Goal: Information Seeking & Learning: Learn about a topic

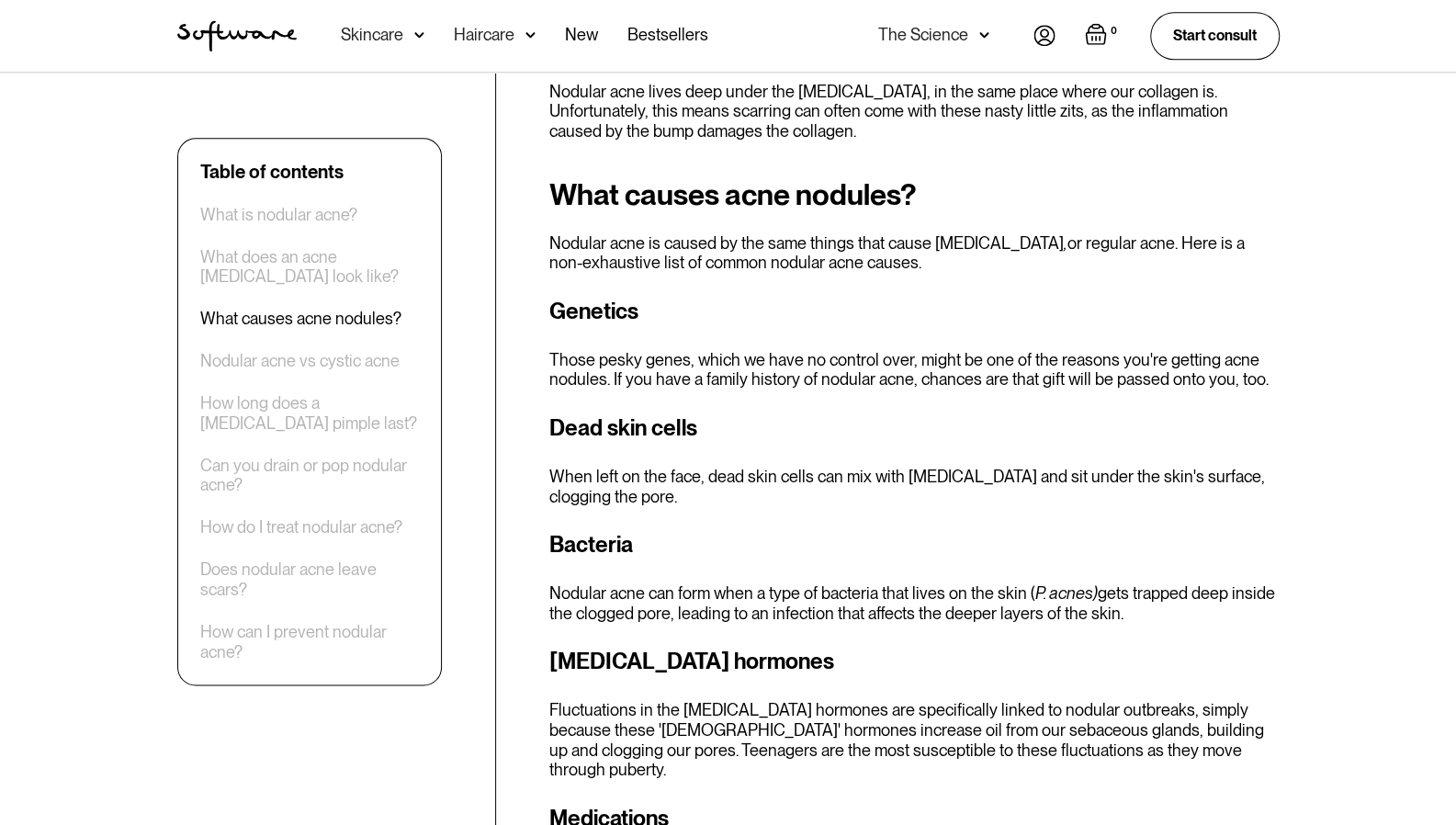
scroll to position [1337, 0]
click at [327, 471] on div "Can you drain or pop nodular acne?" at bounding box center [310, 475] width 219 height 39
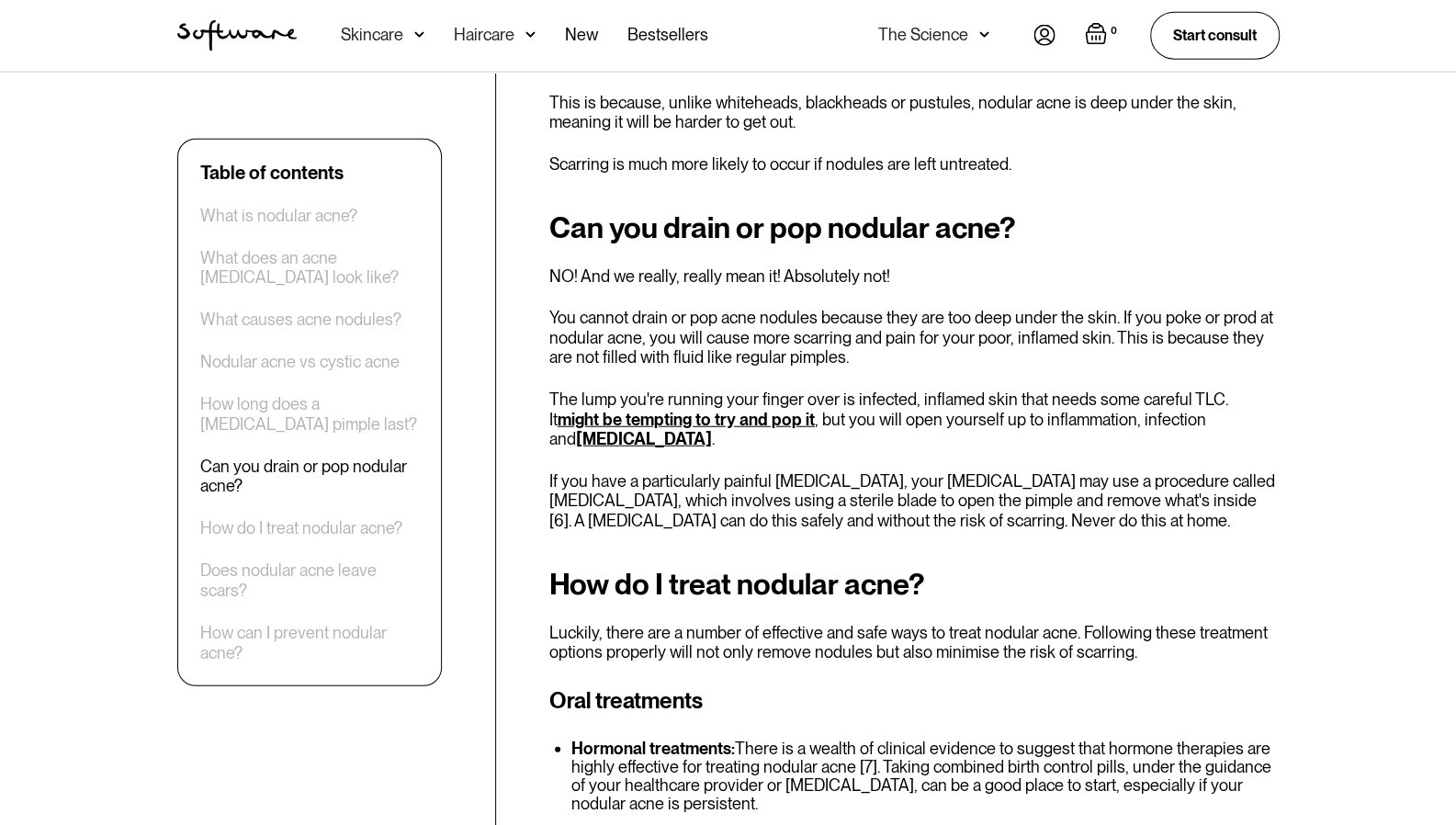
scroll to position [2800, 0]
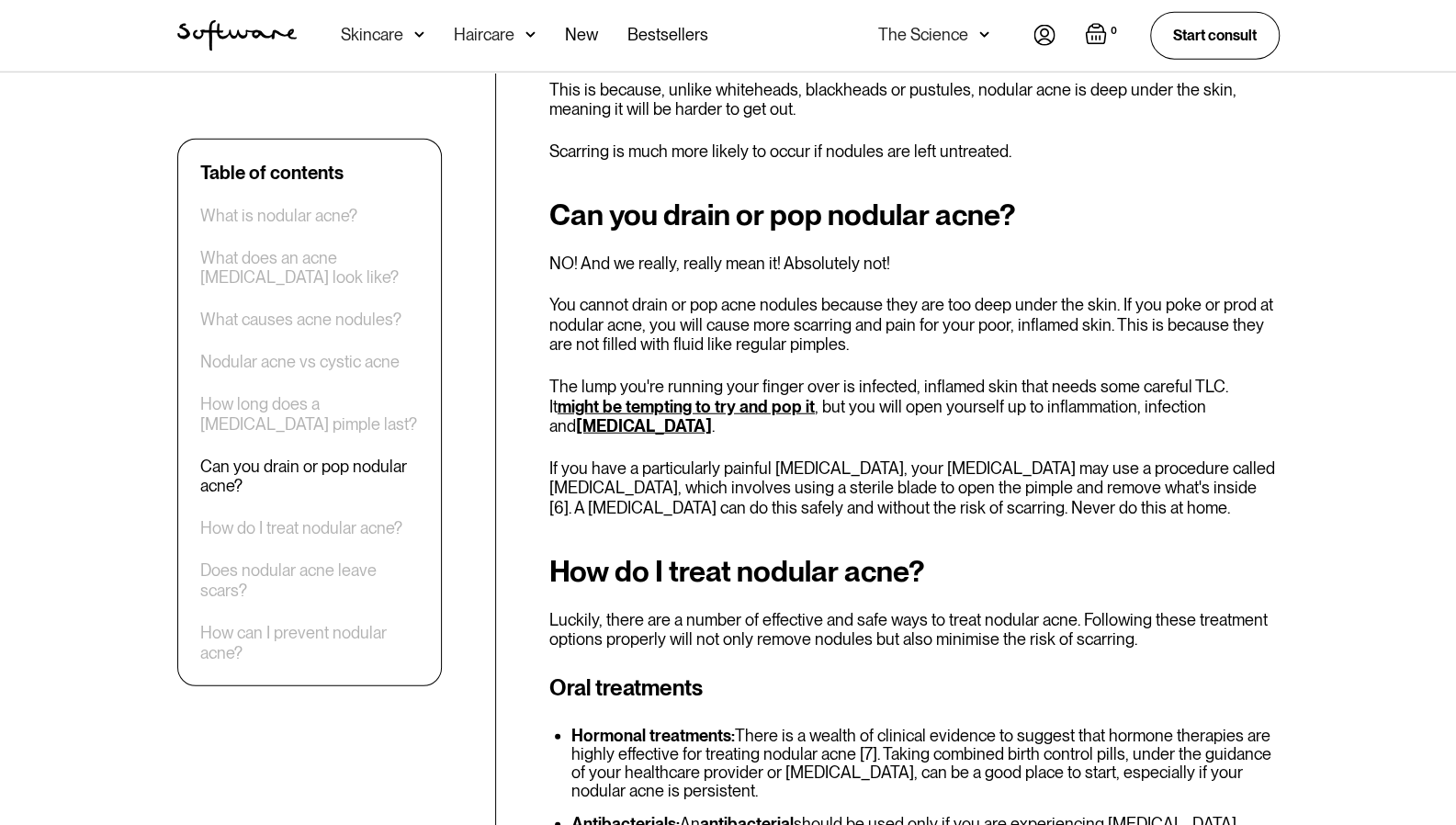
click at [301, 272] on div "What does an acne [MEDICAL_DATA] look like?" at bounding box center [310, 267] width 219 height 39
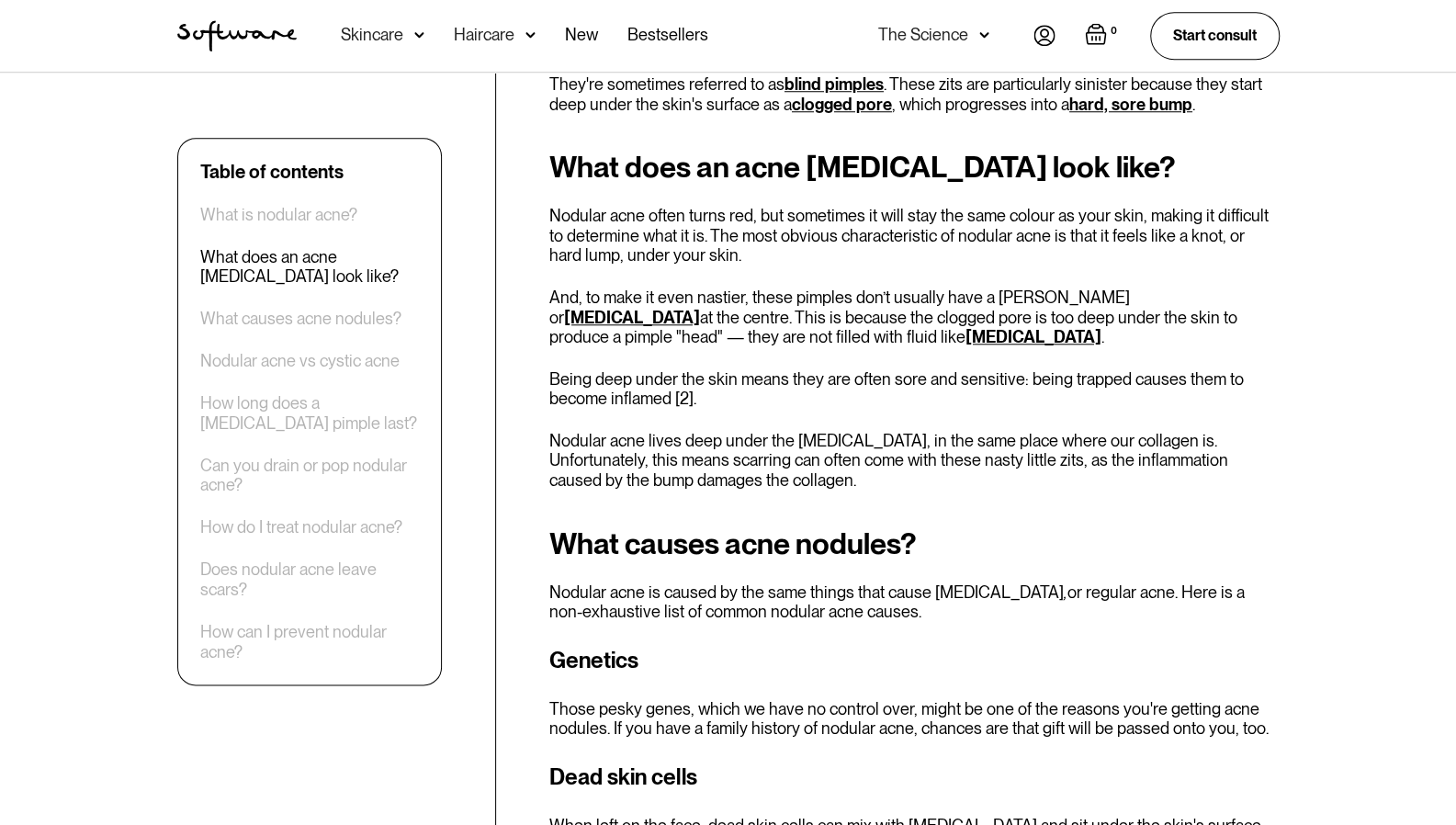
scroll to position [980, 0]
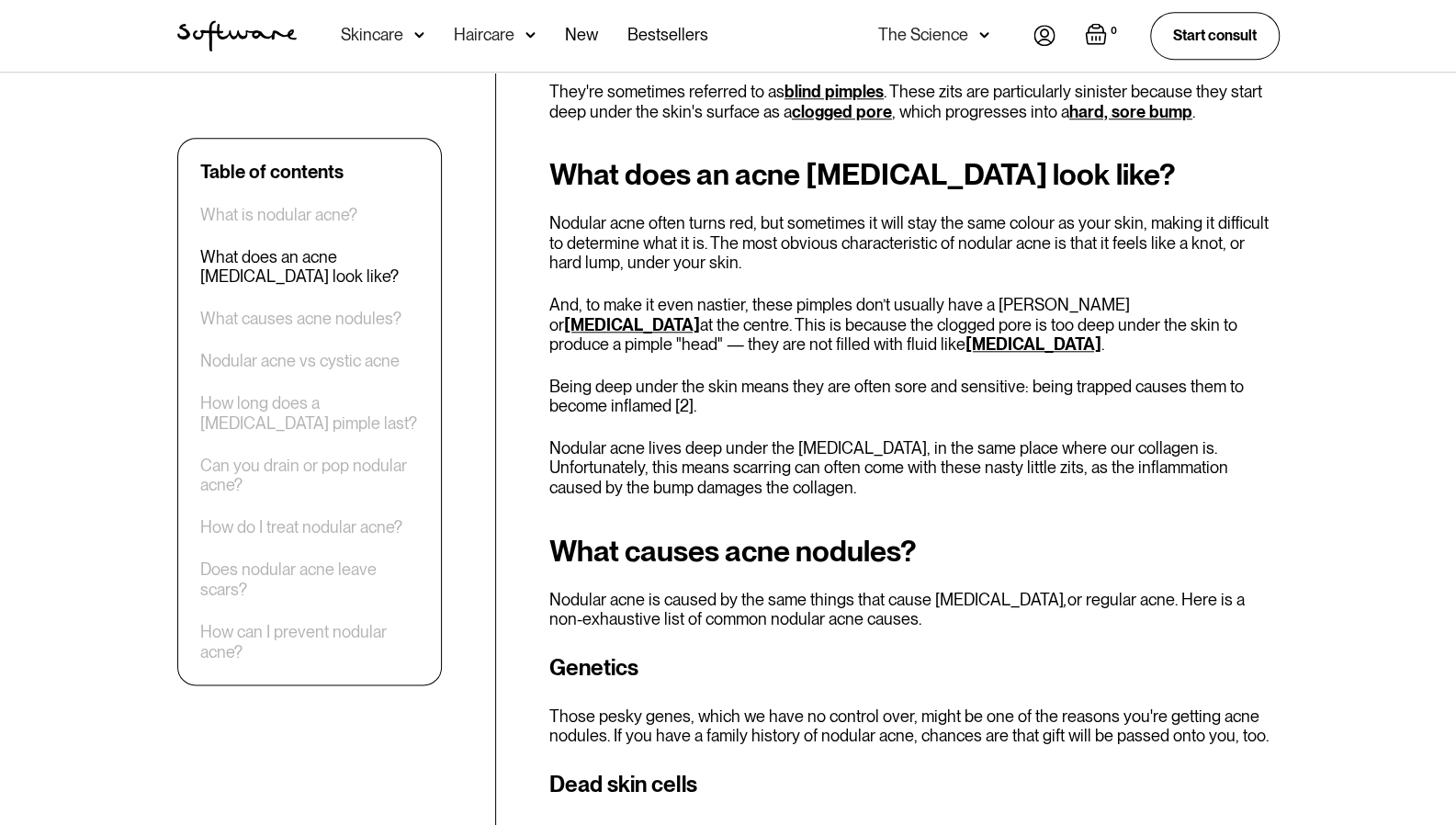
click at [966, 334] on link "[MEDICAL_DATA]" at bounding box center [1034, 343] width 136 height 19
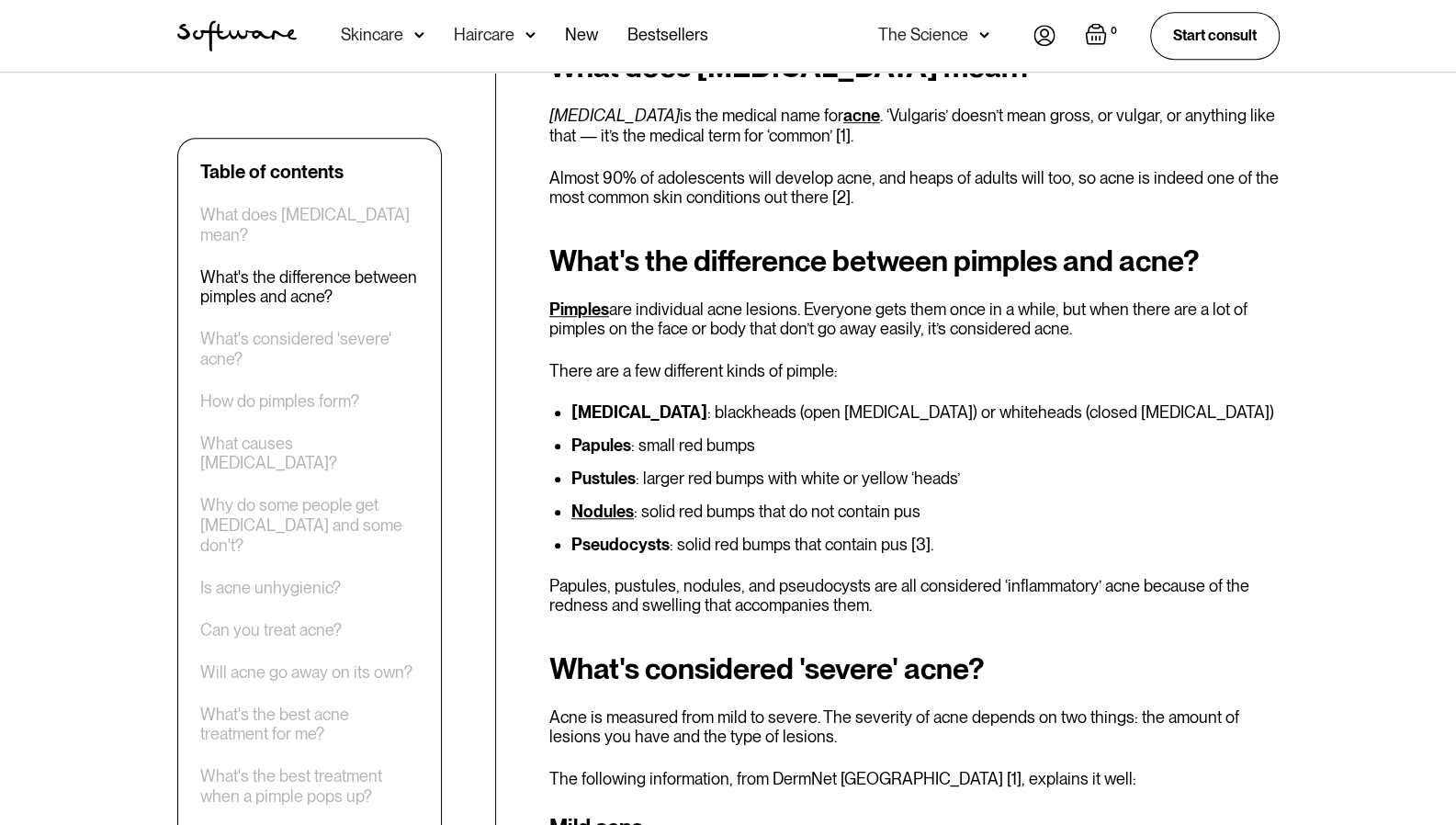
scroll to position [757, 0]
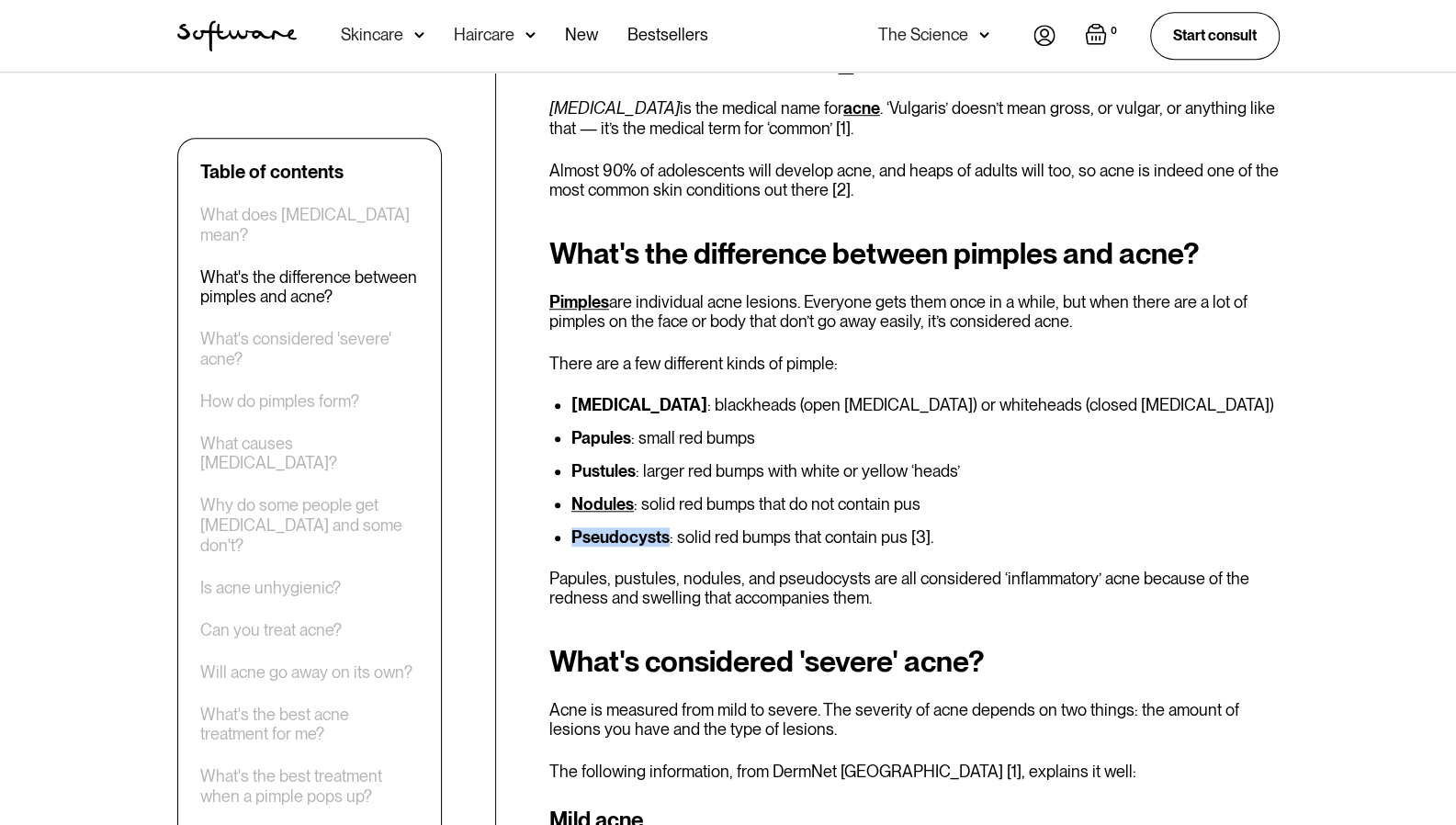
drag, startPoint x: 573, startPoint y: 538, endPoint x: 664, endPoint y: 541, distance: 91.0
click at [664, 541] on strong "Pseudocysts" at bounding box center [620, 537] width 98 height 19
copy strong "Pseudocysts"
